Goal: Complete application form

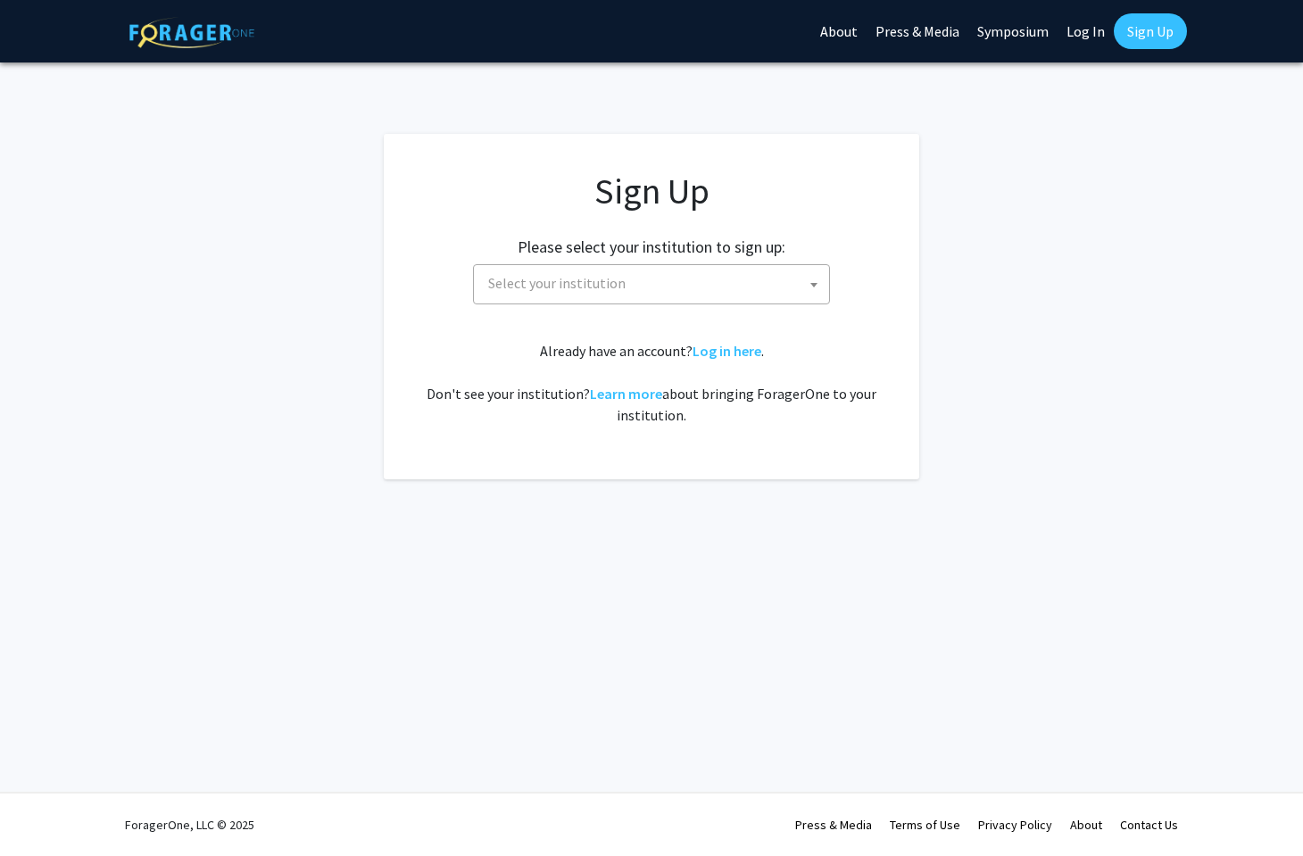
click at [597, 287] on span "Select your institution" at bounding box center [556, 283] width 137 height 18
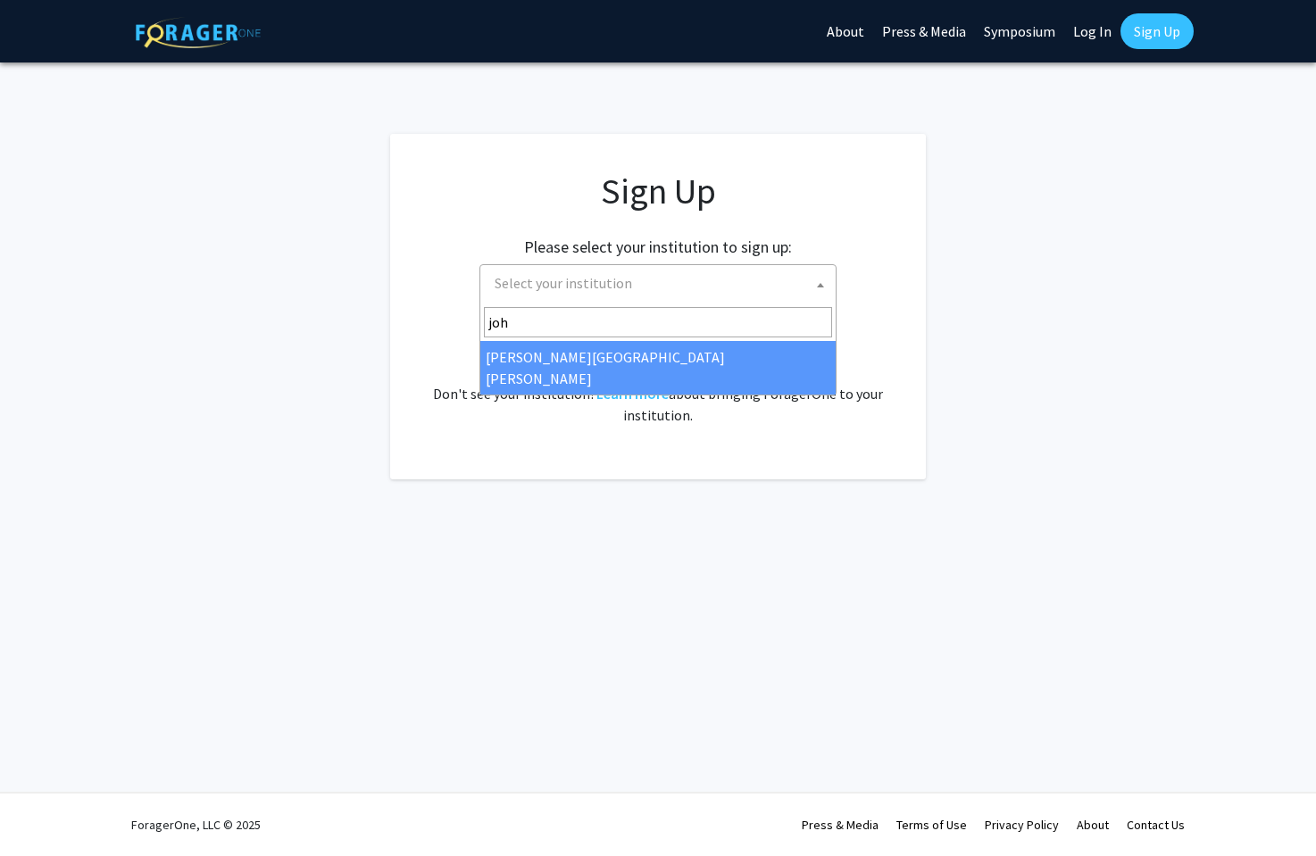
type input "[PERSON_NAME]"
select select "1"
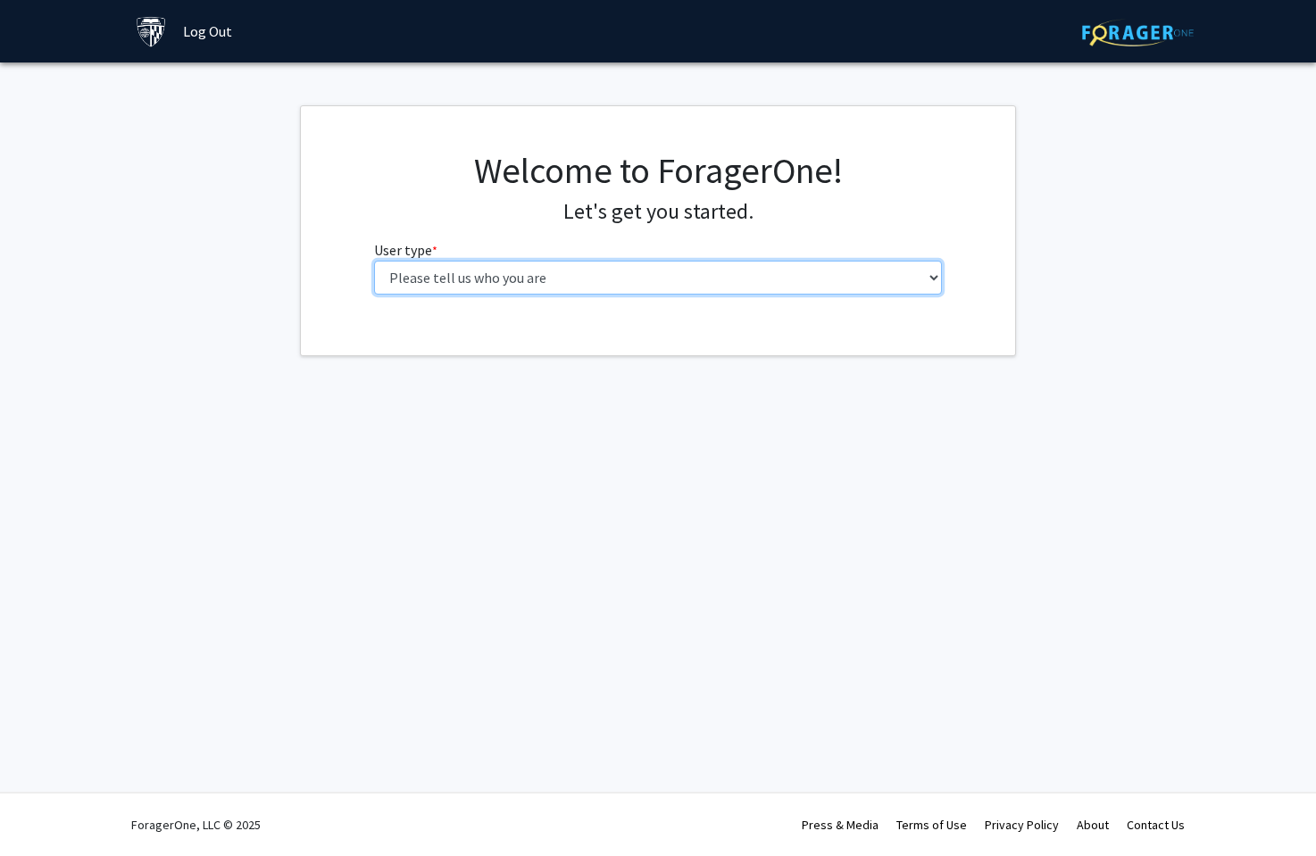
select select "2: masters"
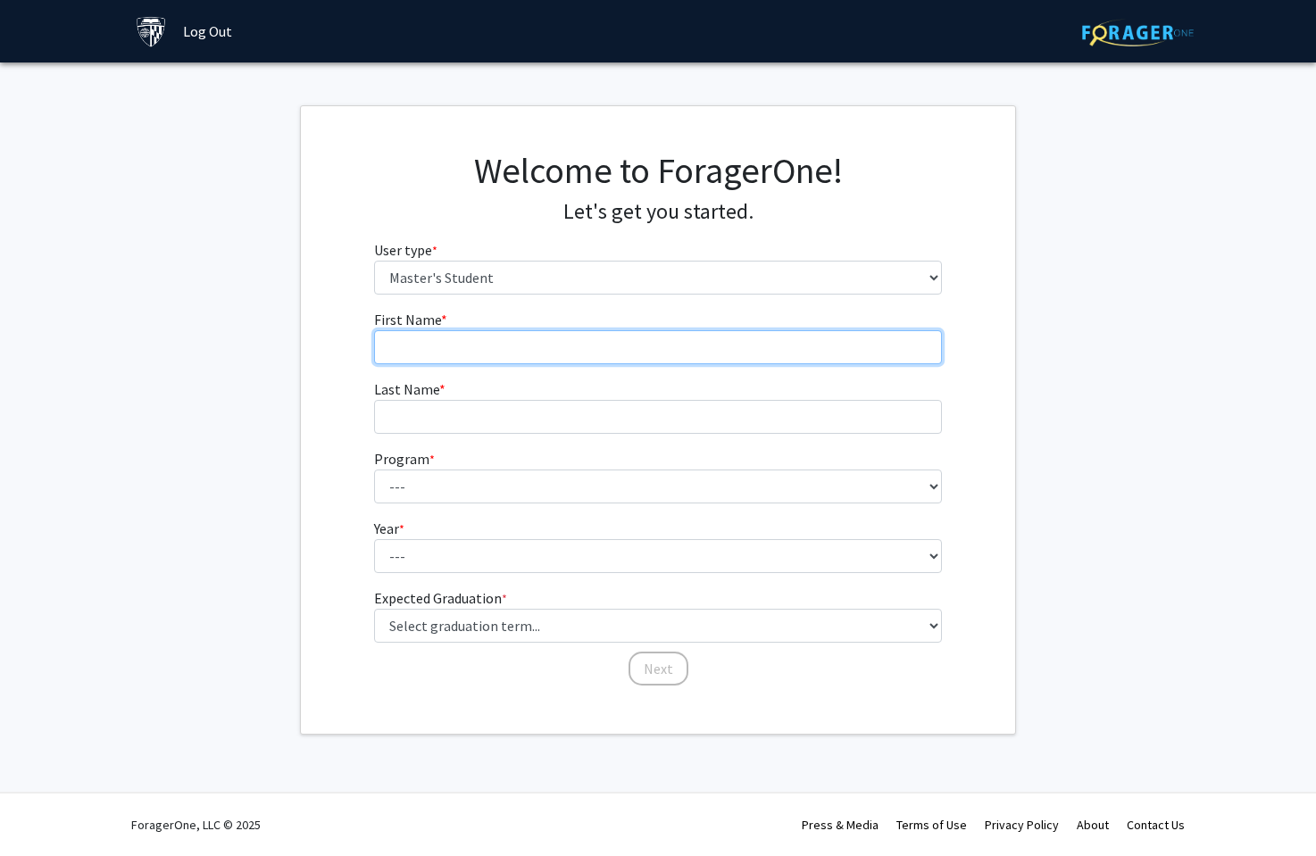
click at [455, 345] on input "First Name * required" at bounding box center [658, 347] width 569 height 34
type input "h"
type input "Hokming"
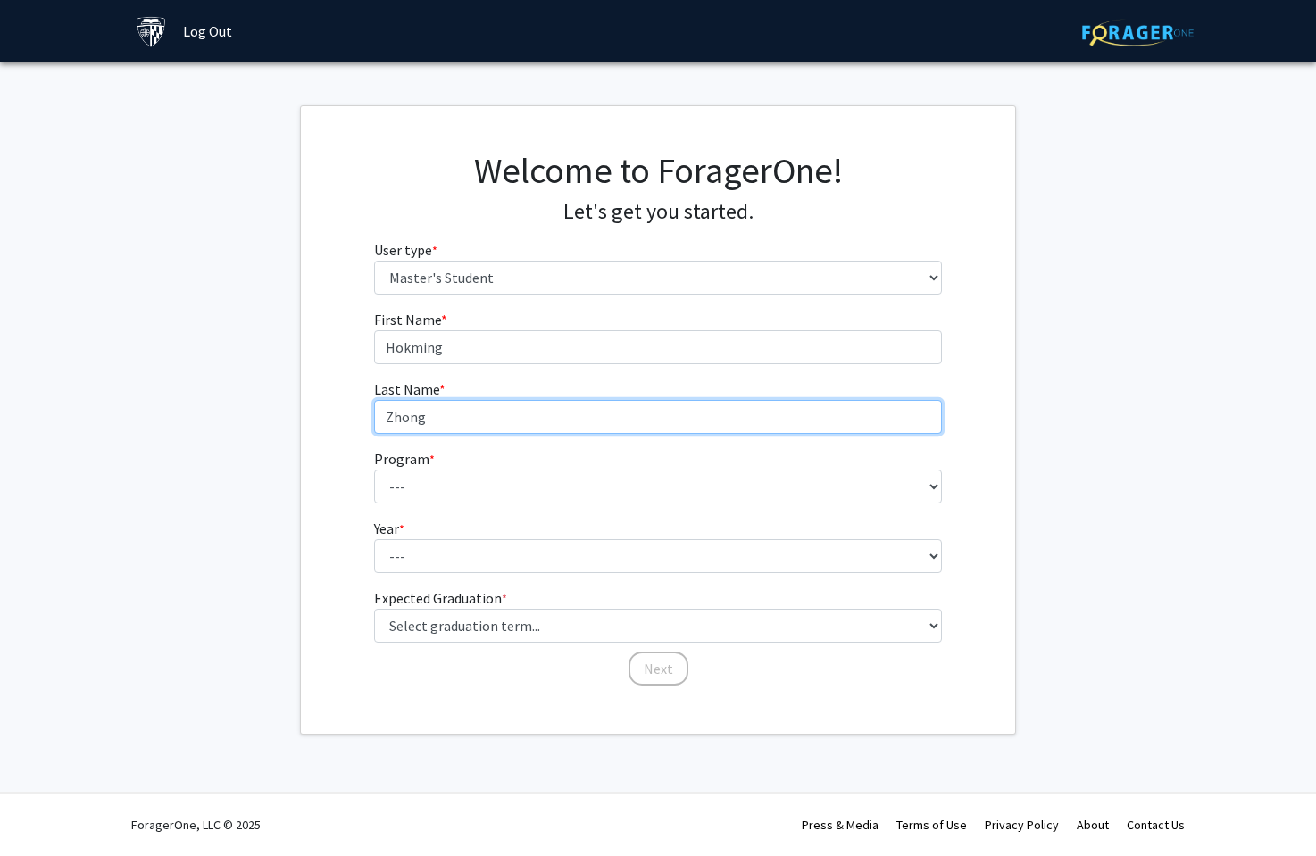
type input "Zhong"
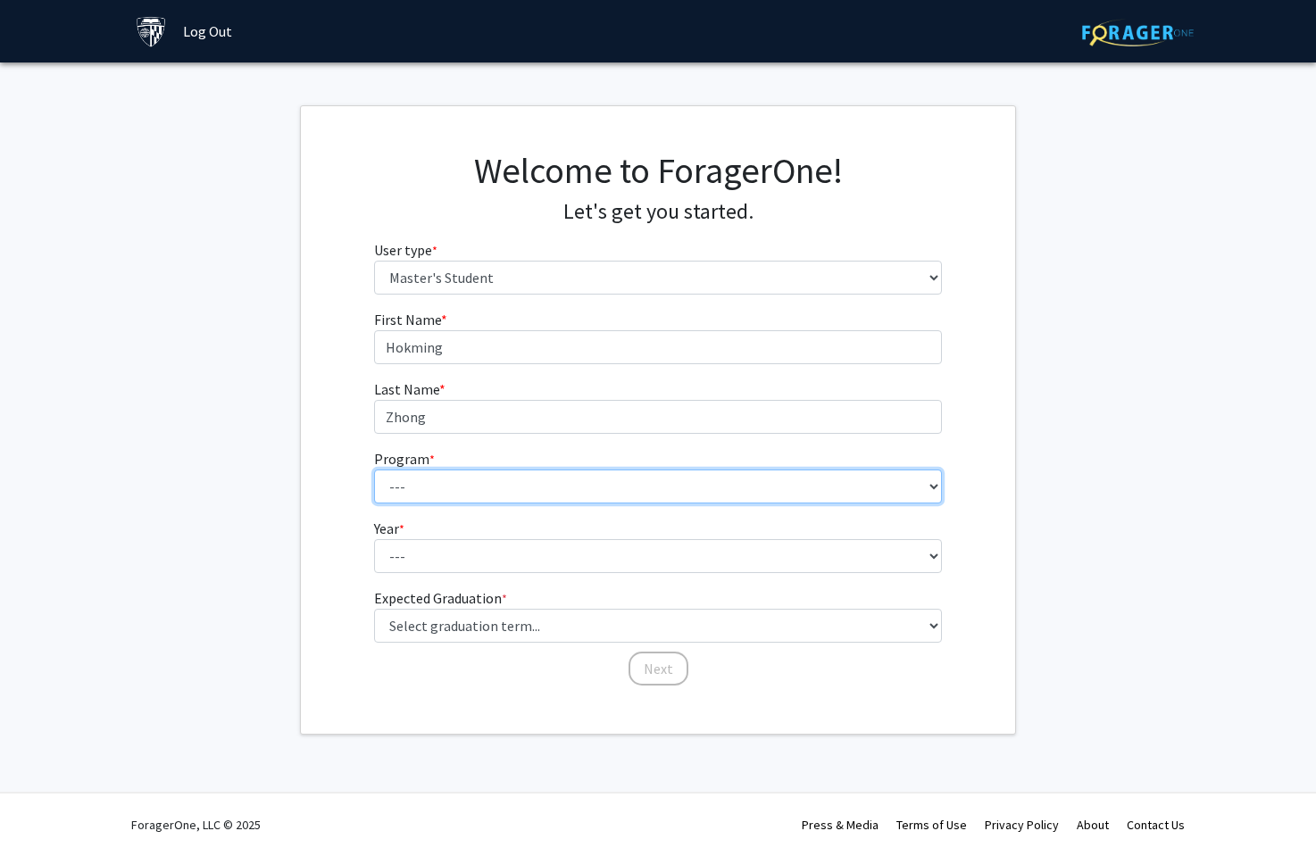
select select "15: 8"
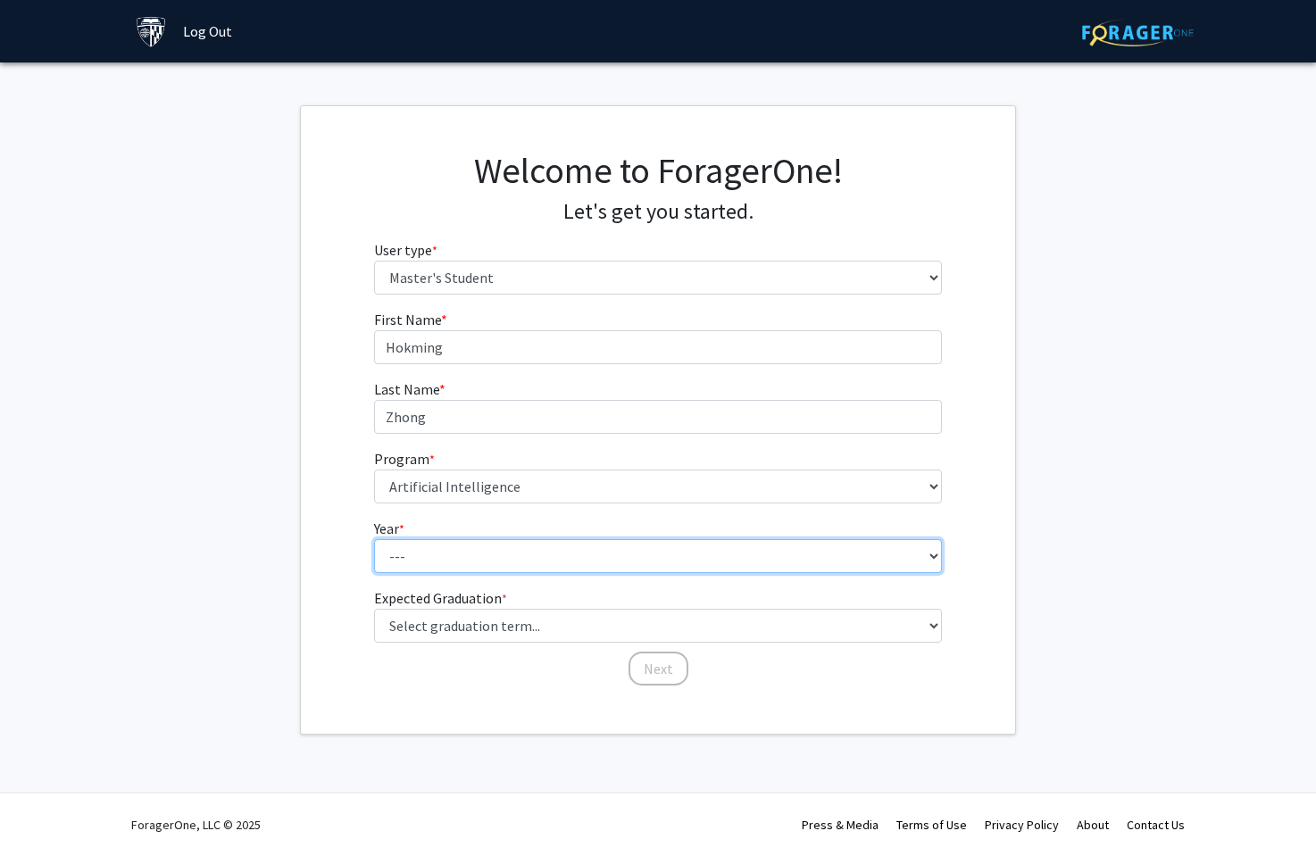
select select "1: first_year"
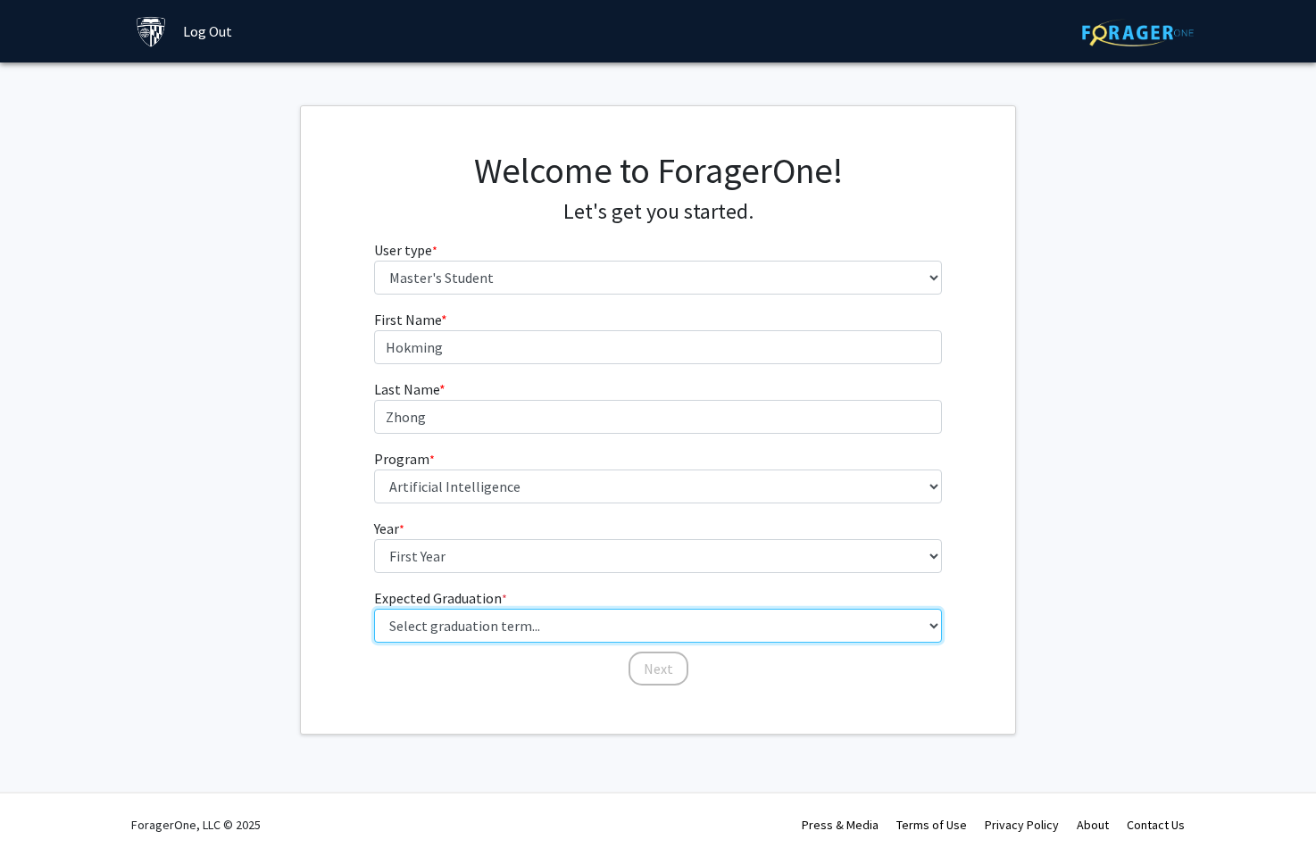
select select "9: spring_2027"
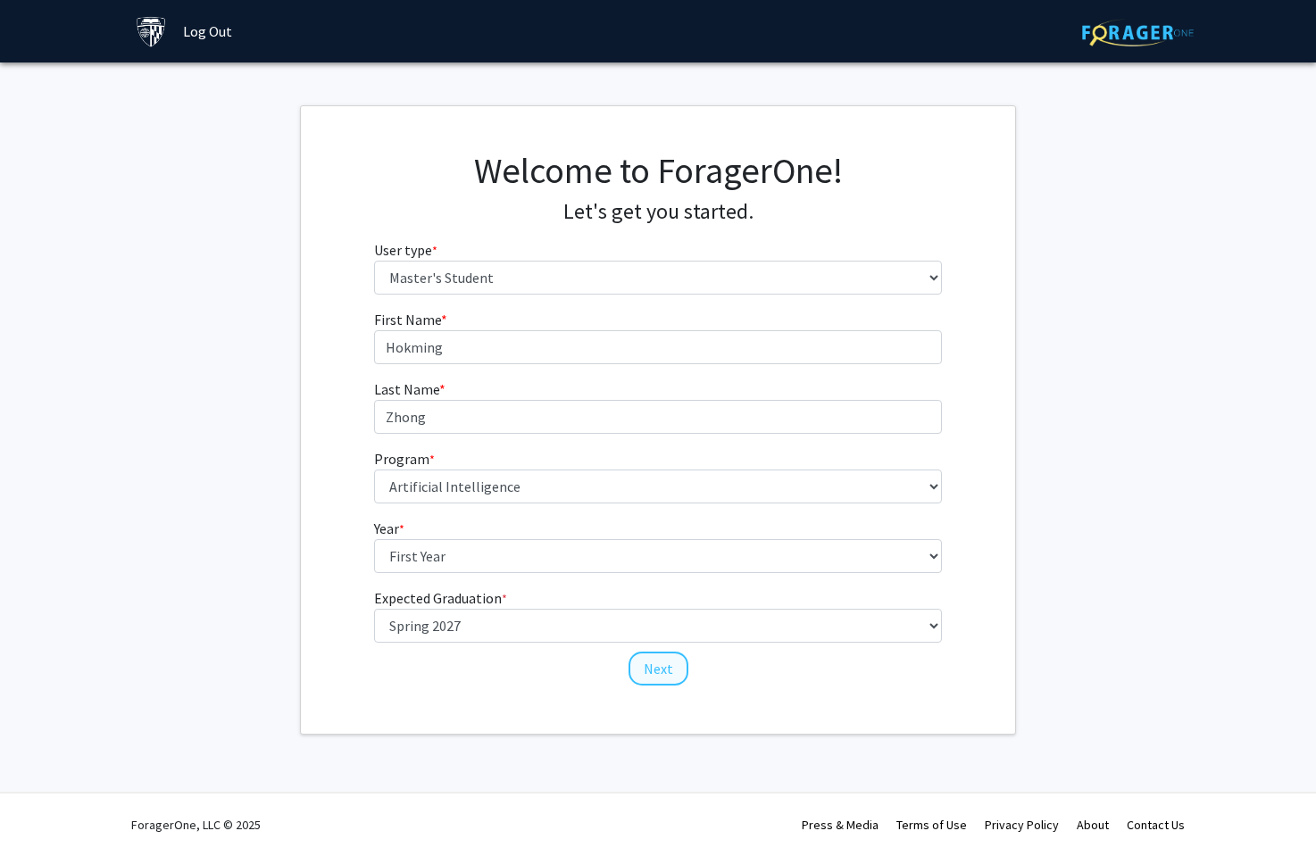
click at [644, 672] on button "Next" at bounding box center [658, 669] width 60 height 34
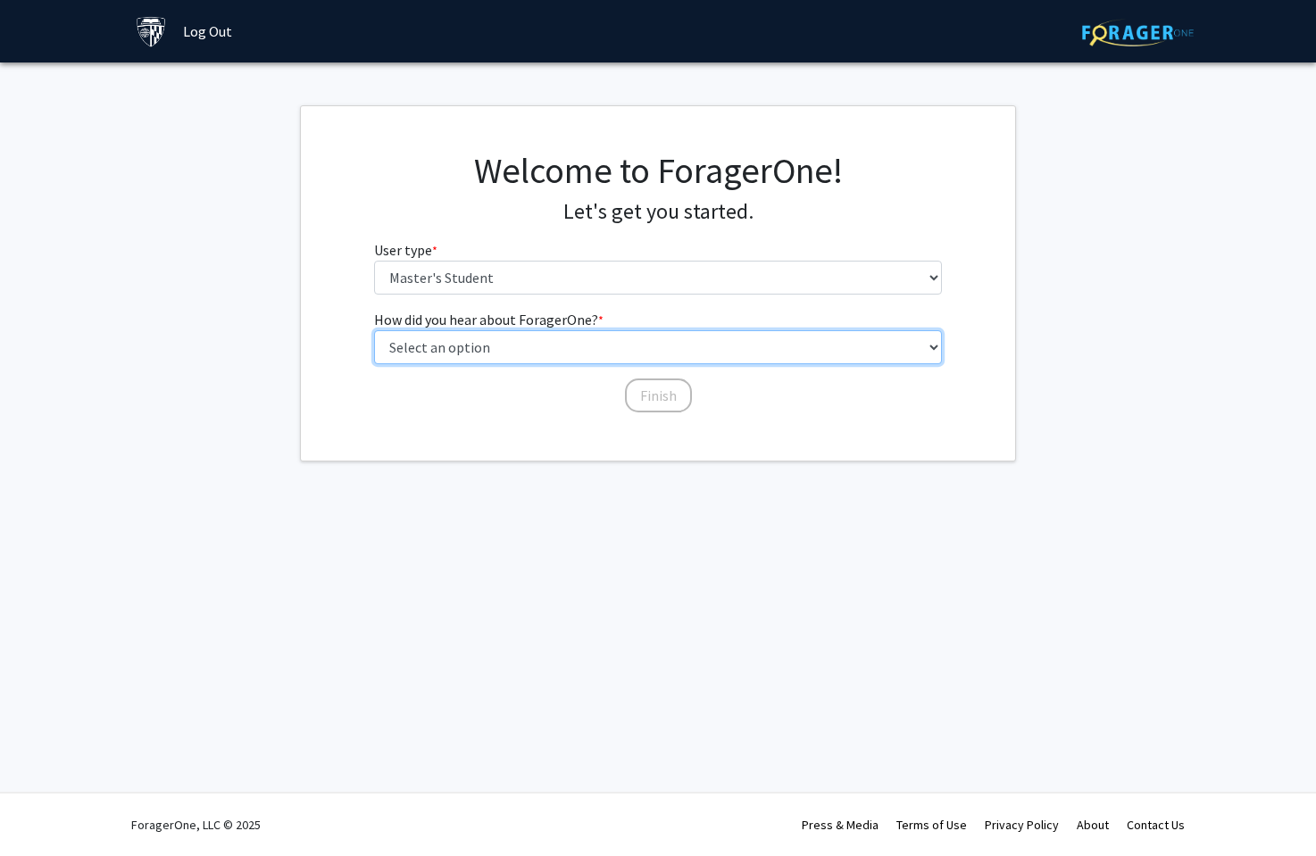
select select "3: university_website"
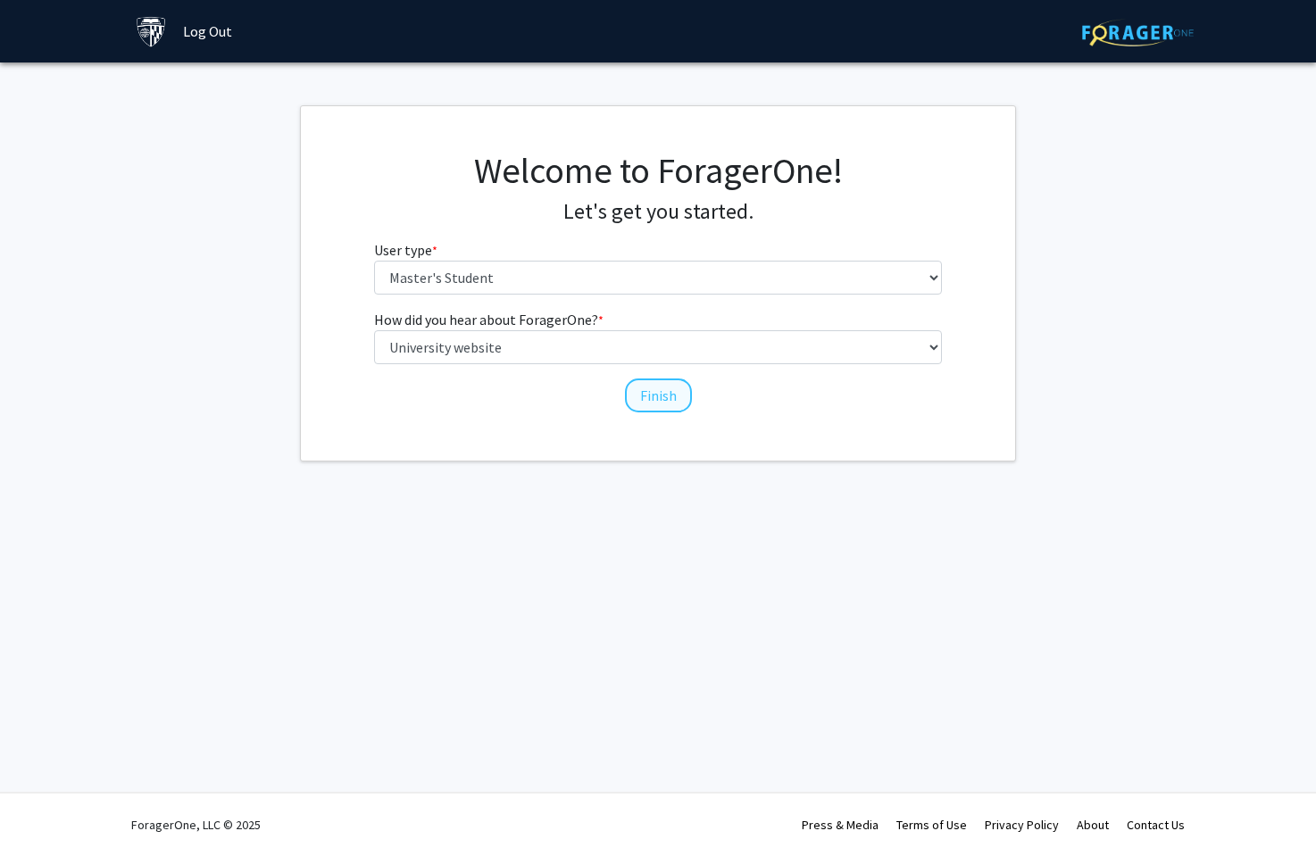
click at [645, 404] on button "Finish" at bounding box center [658, 395] width 67 height 34
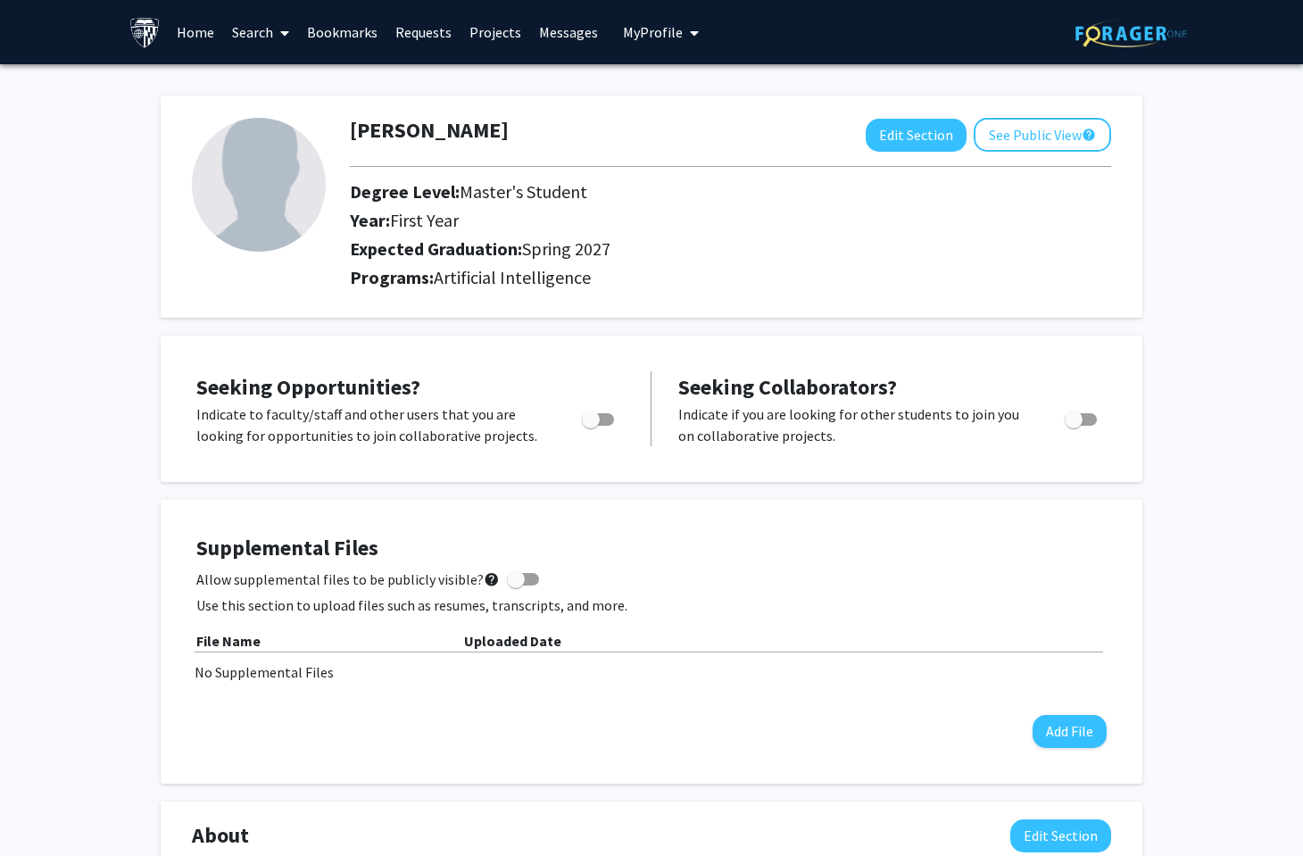
click at [252, 38] on link "Search" at bounding box center [260, 32] width 75 height 62
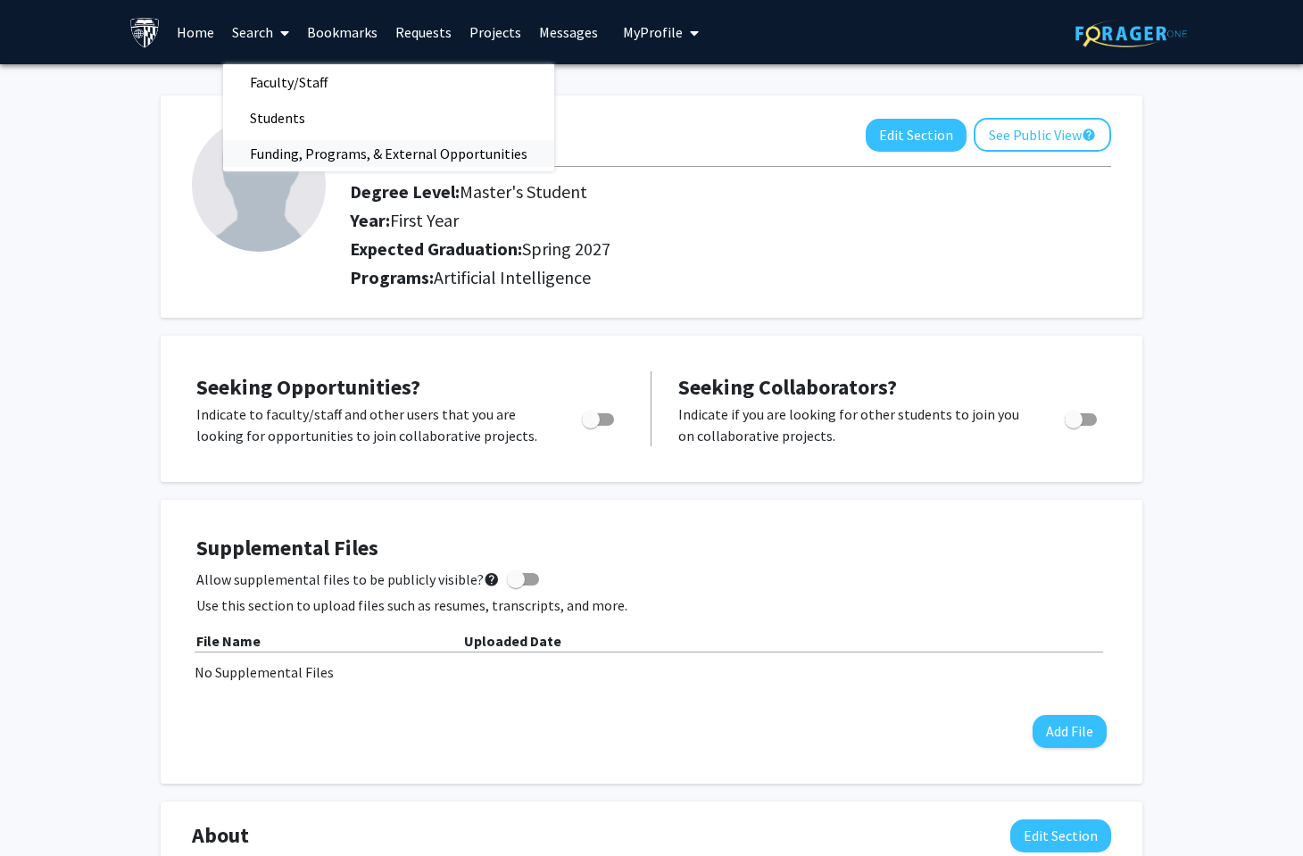
click at [271, 162] on span "Funding, Programs, & External Opportunities" at bounding box center [388, 154] width 331 height 36
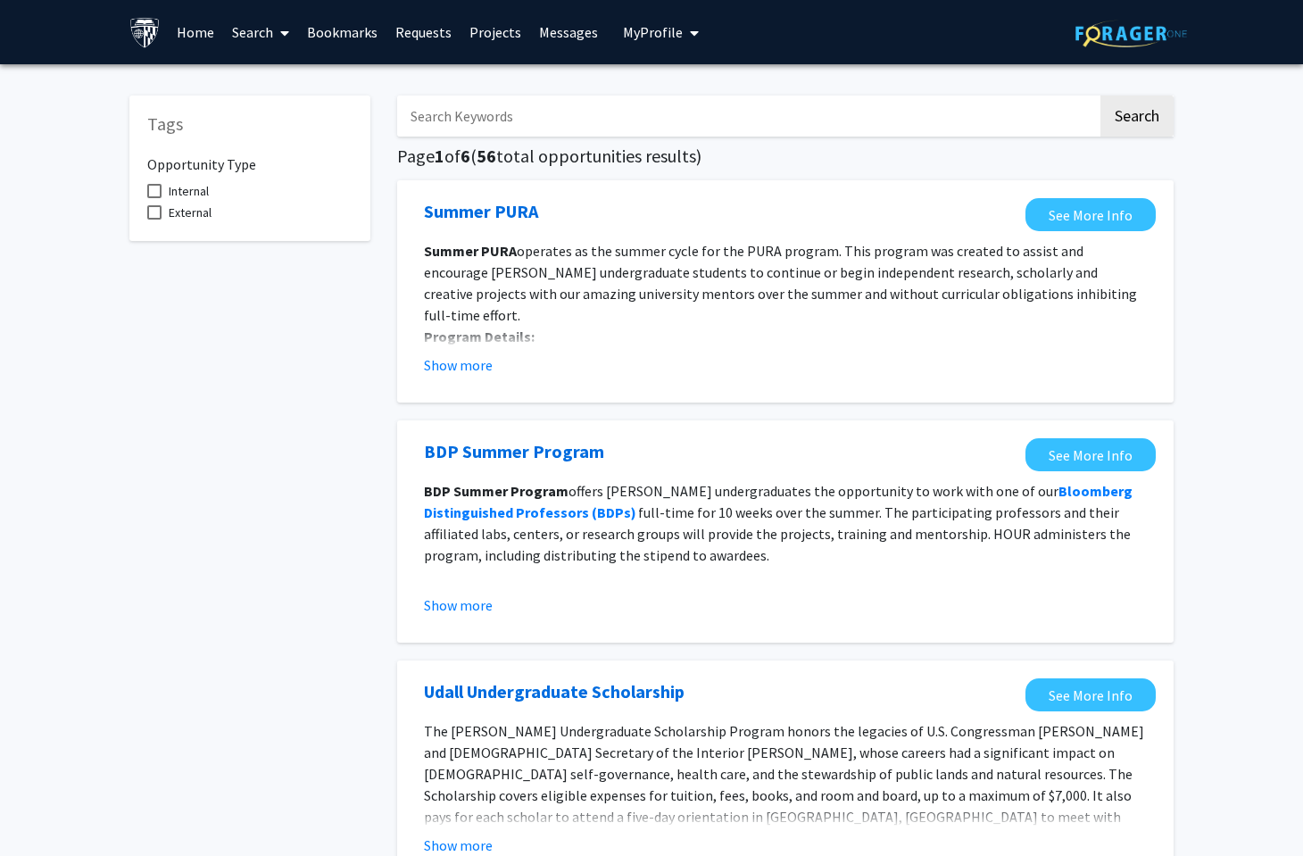
click at [494, 46] on link "Projects" at bounding box center [496, 32] width 70 height 62
